Goal: Obtain resource: Download file/media

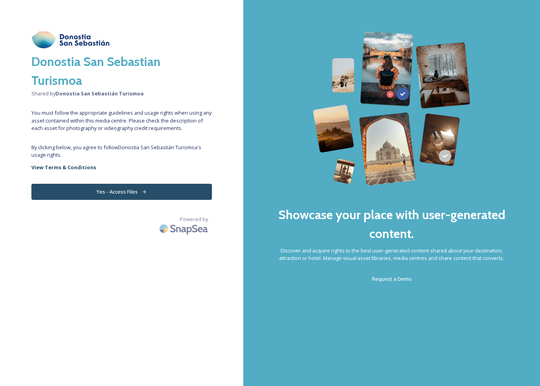
click at [88, 185] on button "Yes - Access Files" at bounding box center [121, 192] width 181 height 16
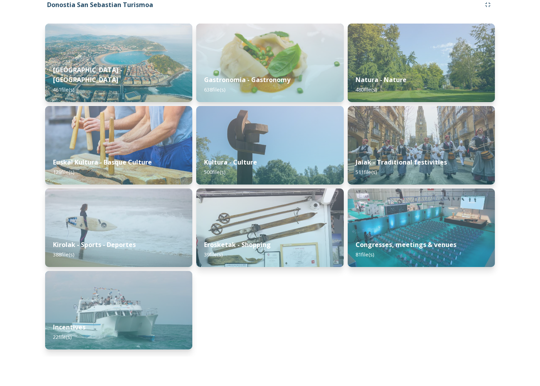
scroll to position [73, 0]
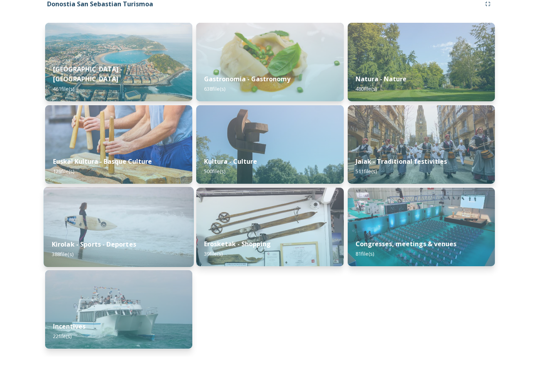
click at [97, 222] on img at bounding box center [119, 256] width 150 height 80
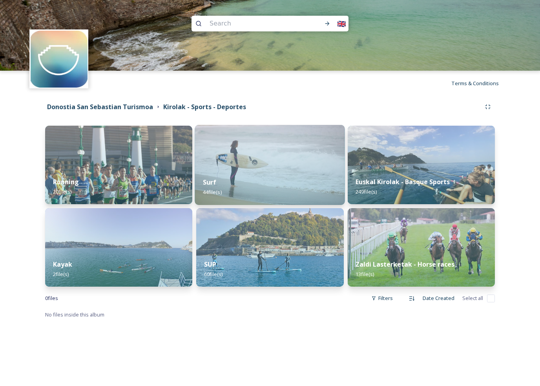
click at [234, 160] on img at bounding box center [270, 165] width 150 height 80
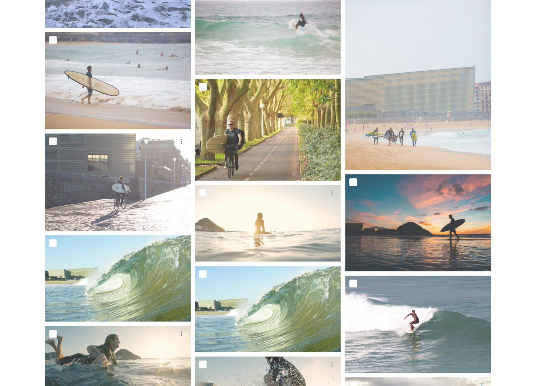
scroll to position [696, 0]
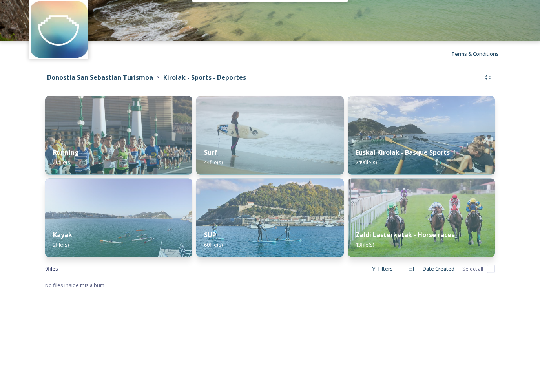
scroll to position [19, 0]
click at [114, 207] on img at bounding box center [119, 247] width 150 height 80
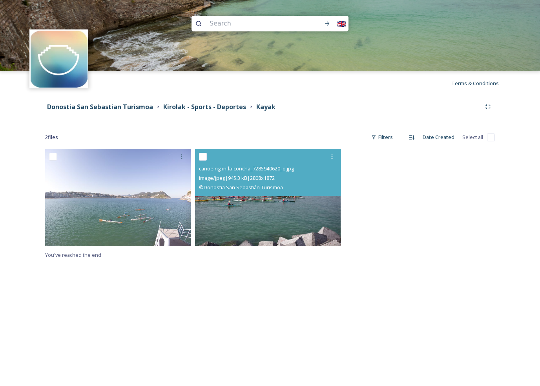
click at [265, 197] on img at bounding box center [268, 197] width 146 height 97
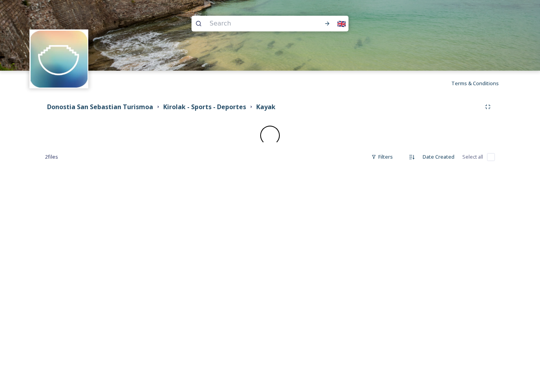
scroll to position [19, 0]
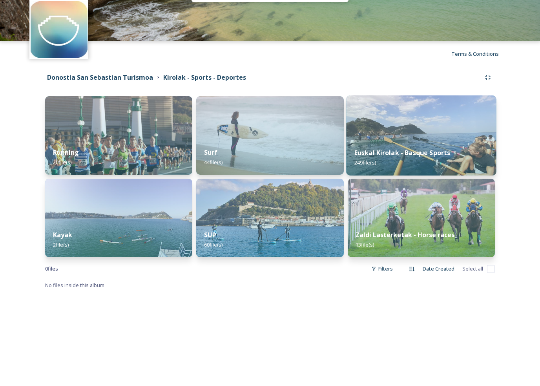
click at [442, 125] on img at bounding box center [421, 165] width 150 height 80
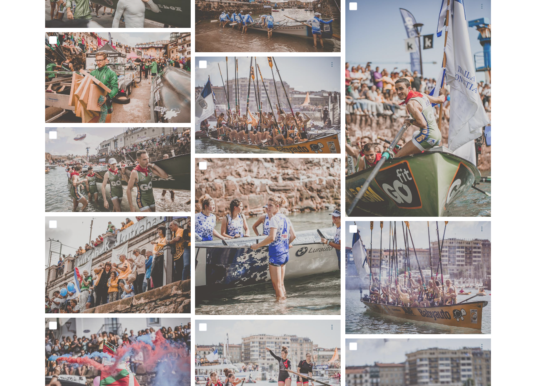
scroll to position [5565, 0]
